Goal: Browse casually: Explore the website without a specific task or goal

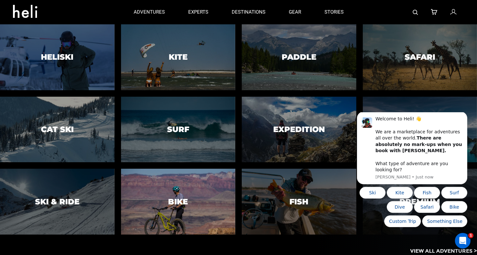
click at [184, 201] on h3 "Bike" at bounding box center [178, 202] width 20 height 8
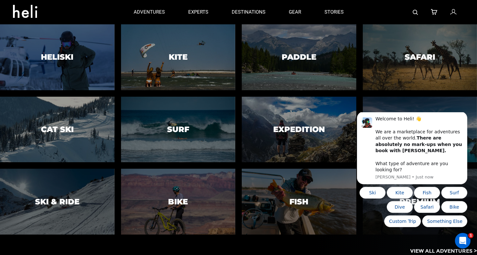
click at [180, 114] on div at bounding box center [178, 129] width 117 height 67
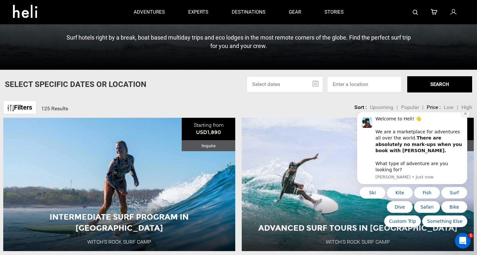
click at [462, 118] on button "Dismiss notification" at bounding box center [465, 113] width 8 height 8
